Goal: Information Seeking & Learning: Learn about a topic

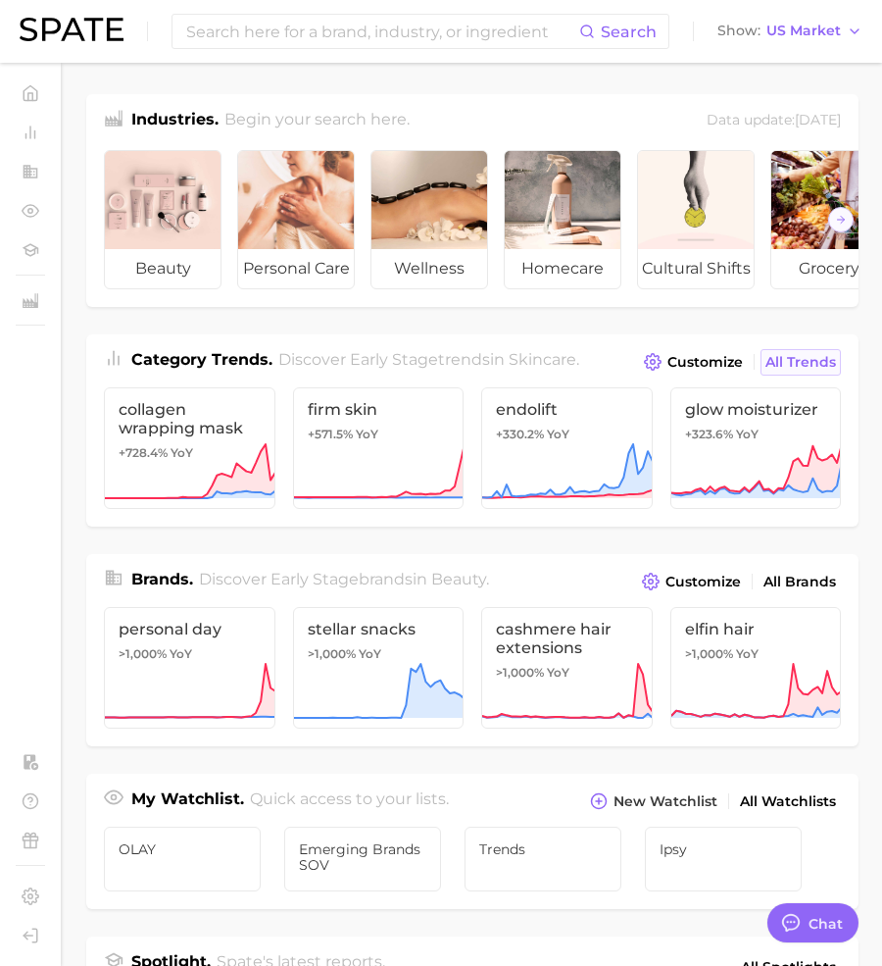
click at [822, 360] on span "All Trends" at bounding box center [801, 362] width 71 height 17
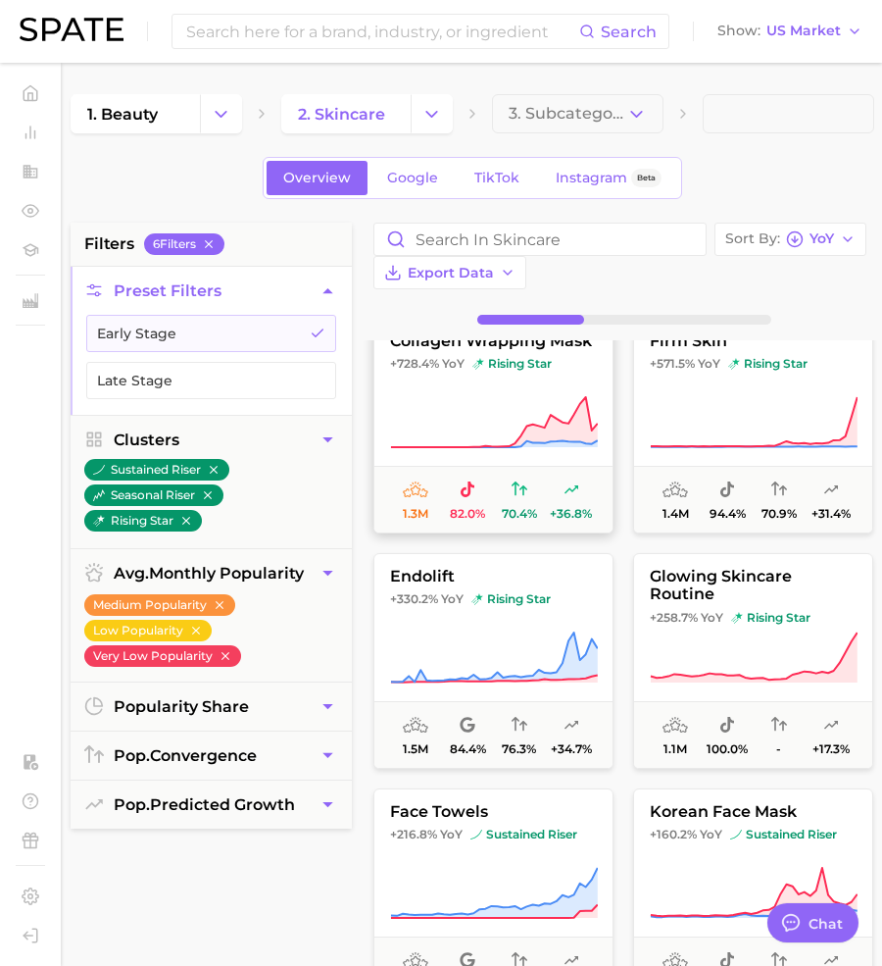
scroll to position [7, 0]
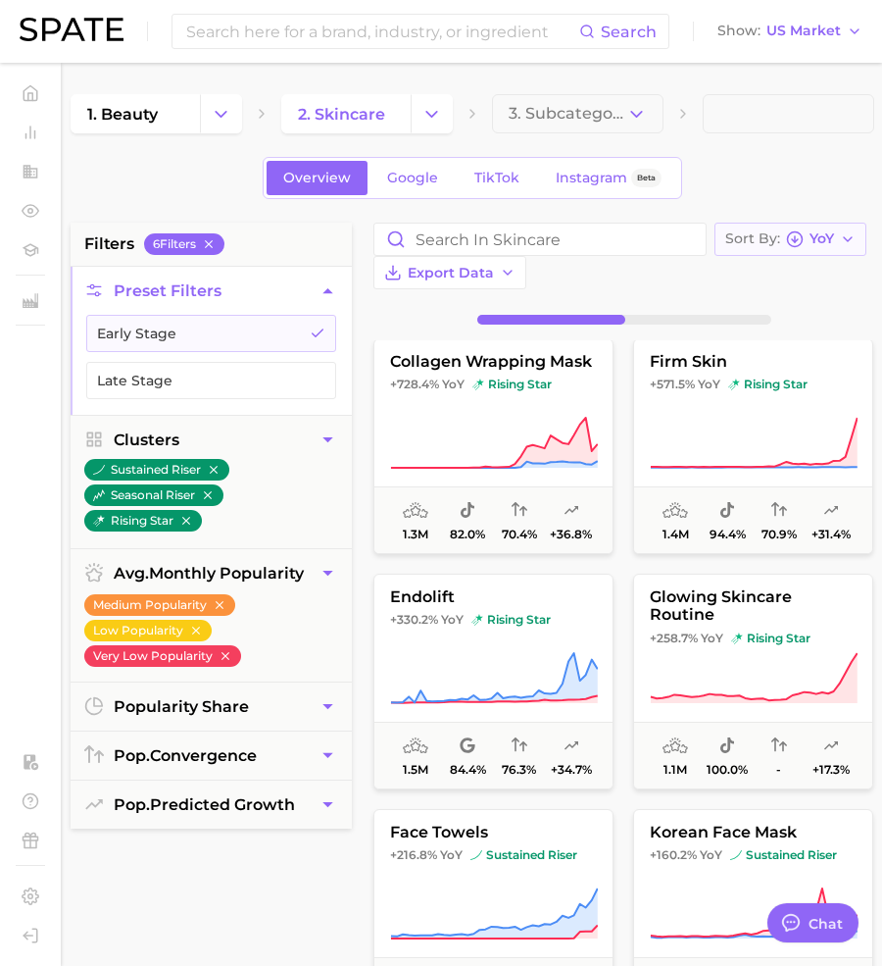
click at [865, 238] on button "Sort By YoY" at bounding box center [791, 239] width 152 height 33
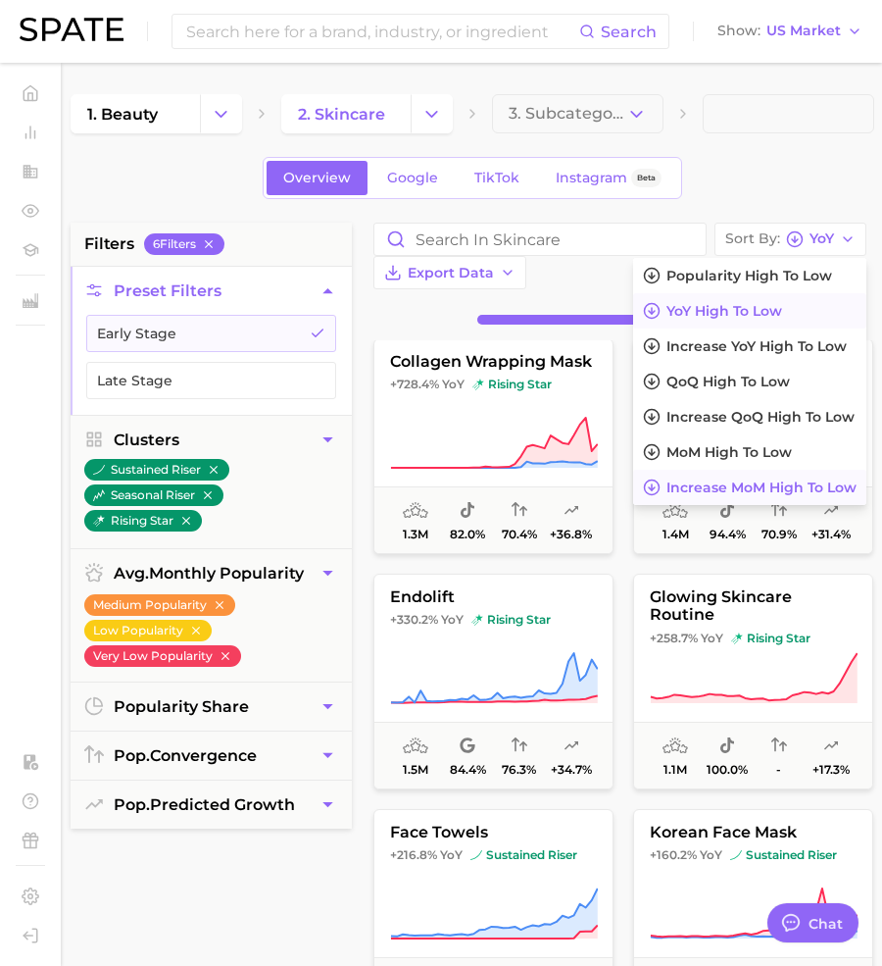
click at [703, 485] on span "Increase MoM high to low" at bounding box center [762, 487] width 190 height 17
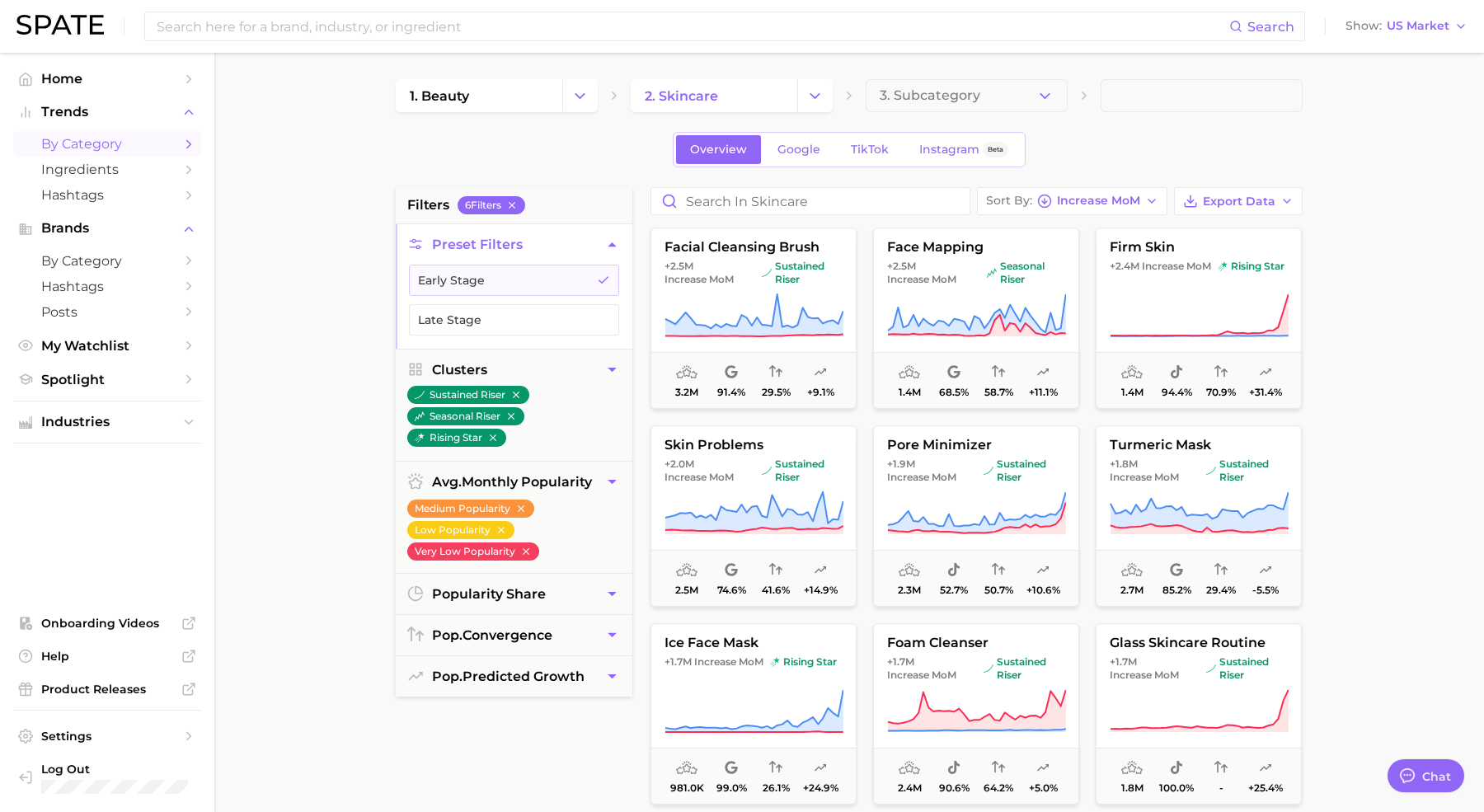
type textarea "x"
